Goal: Check status: Check status

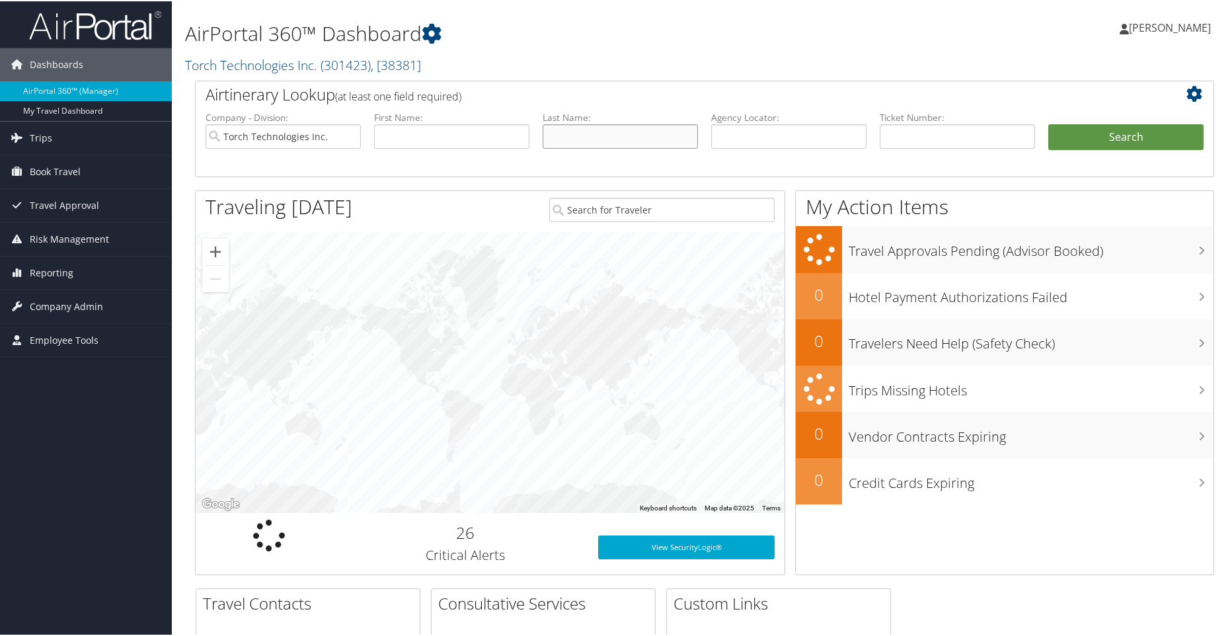
click at [595, 145] on input "text" at bounding box center [619, 135] width 155 height 24
type input "lockwood"
click at [1115, 143] on button "Search" at bounding box center [1125, 136] width 155 height 26
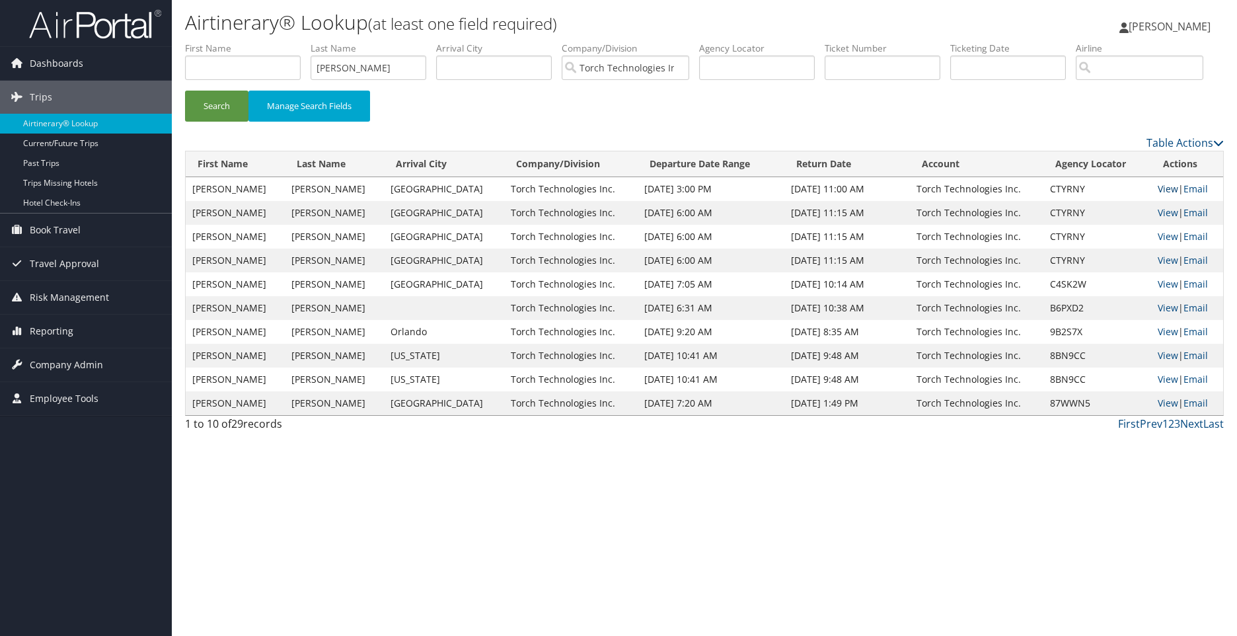
click at [1158, 195] on link "View" at bounding box center [1168, 188] width 20 height 13
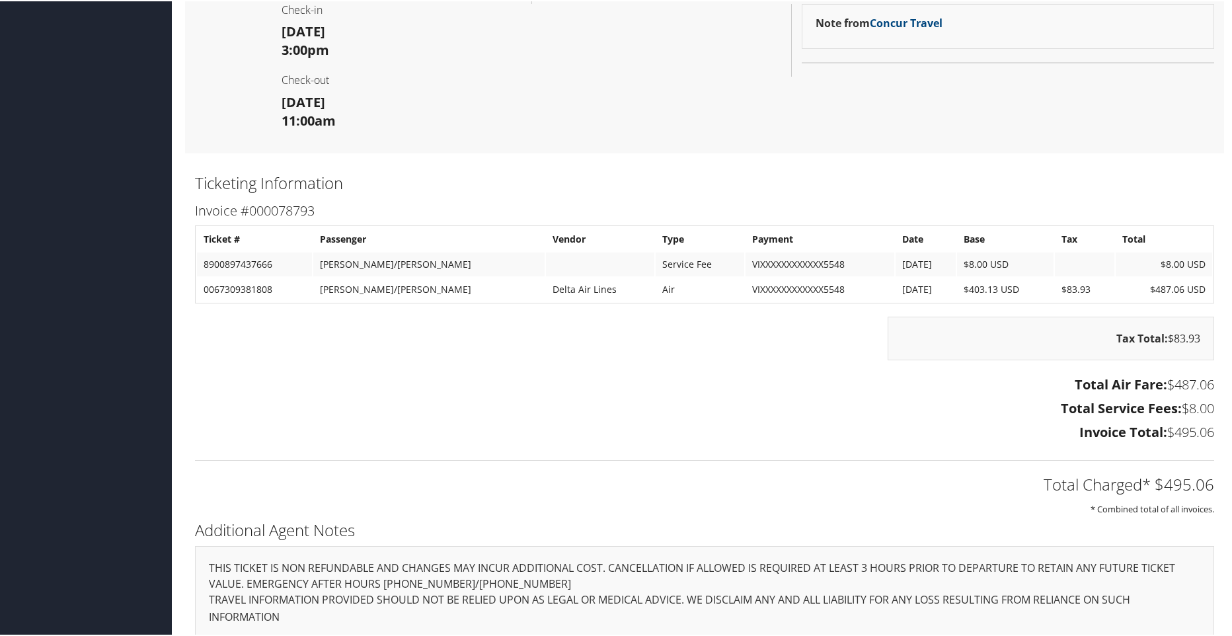
scroll to position [286, 0]
